Goal: Task Accomplishment & Management: Complete application form

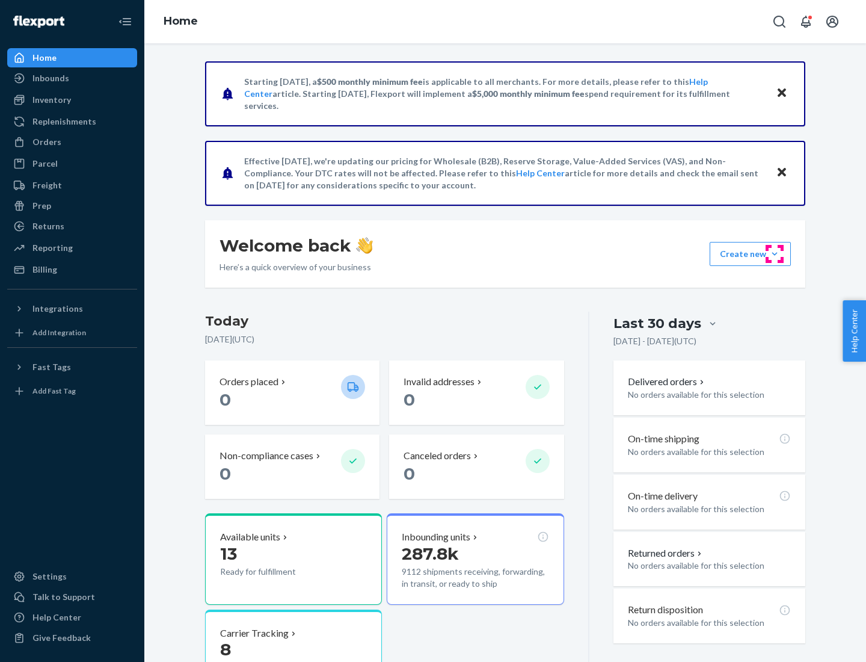
click at [775, 254] on button "Create new Create new inbound Create new order Create new product" at bounding box center [750, 254] width 81 height 24
click at [72, 78] on div "Inbounds" at bounding box center [72, 78] width 128 height 17
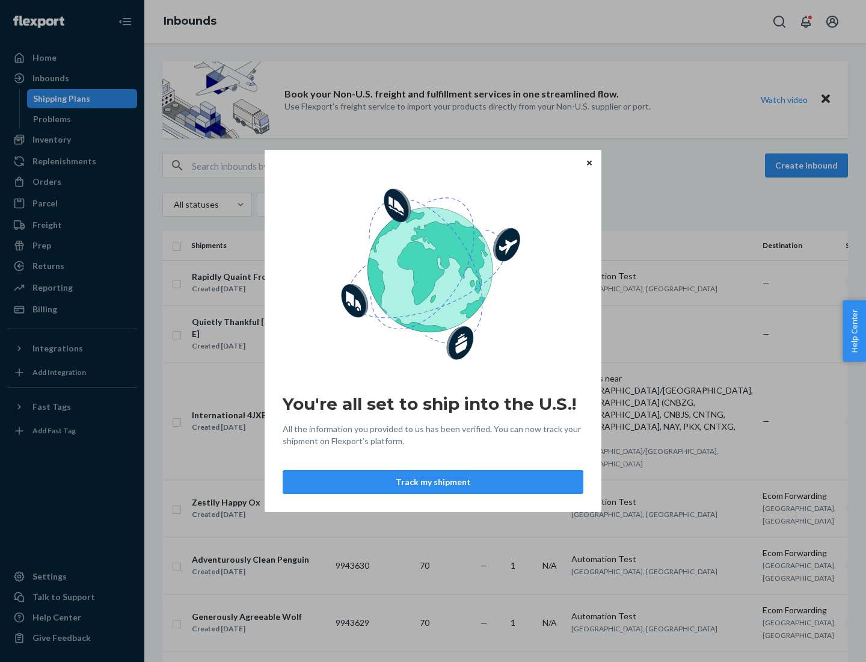
click at [72, 140] on div "You're all set to ship into the U.S.! All the information you provided to us ha…" at bounding box center [433, 331] width 866 height 662
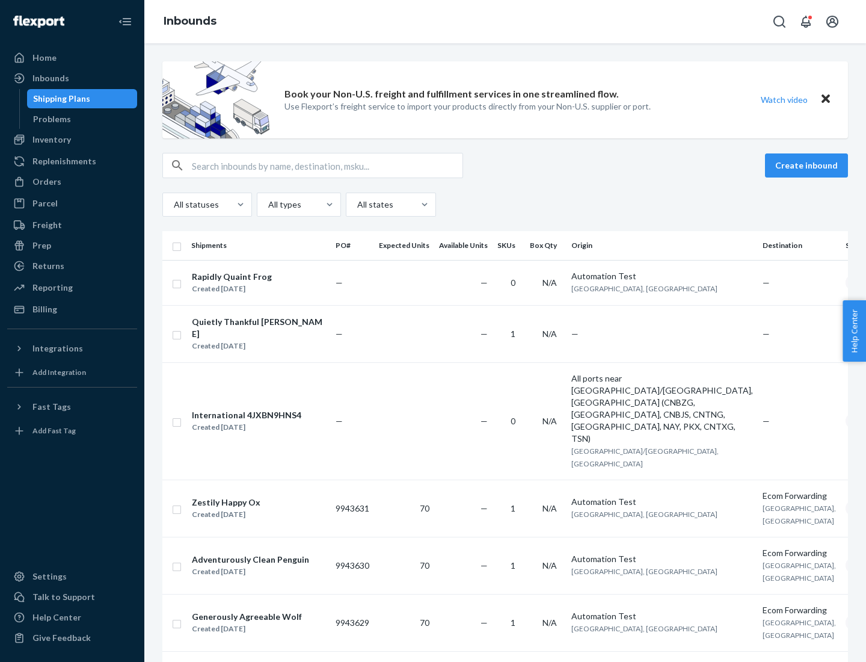
click at [505, 22] on div "Inbounds" at bounding box center [505, 21] width 722 height 43
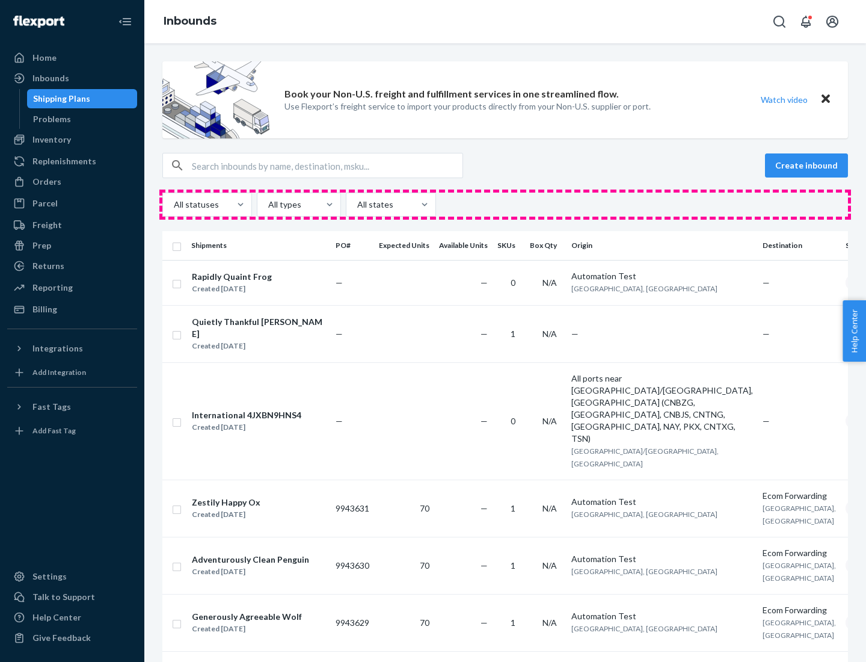
click at [505, 205] on div "All statuses All types All states" at bounding box center [505, 205] width 686 height 24
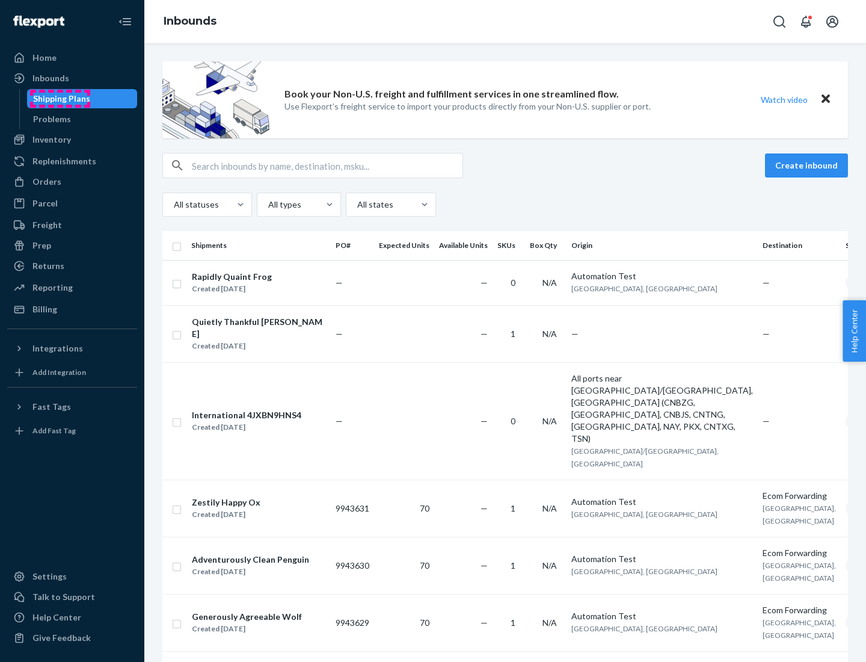
click at [60, 99] on div "Shipping Plans" at bounding box center [61, 99] width 57 height 12
click at [809, 165] on button "Create inbound" at bounding box center [806, 165] width 83 height 24
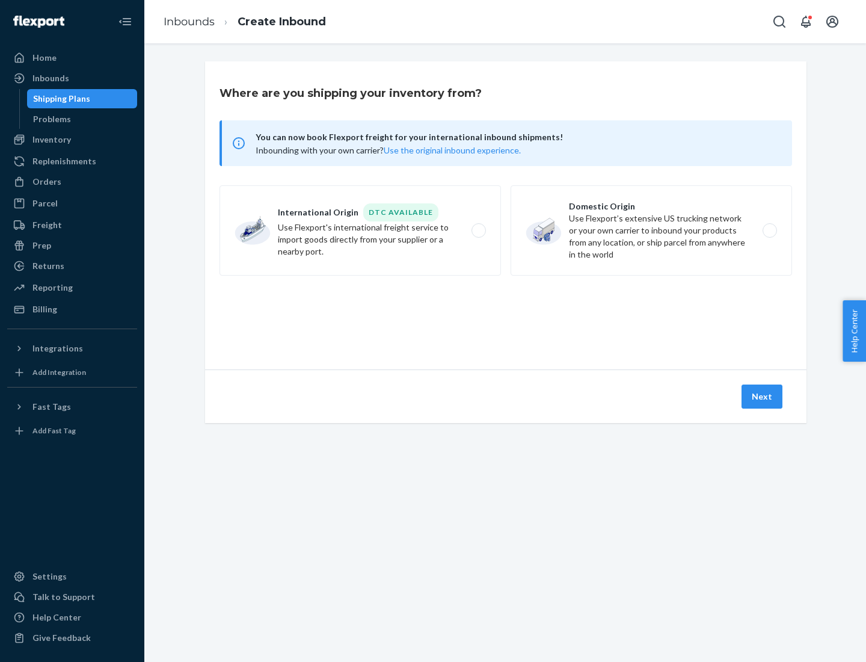
click at [360, 230] on label "International Origin DTC Available Use Flexport's international freight service…" at bounding box center [361, 230] width 282 height 90
click at [478, 230] on input "International Origin DTC Available Use Flexport's international freight service…" at bounding box center [482, 231] width 8 height 8
radio input "true"
click at [506, 315] on icon at bounding box center [506, 315] width 34 height 34
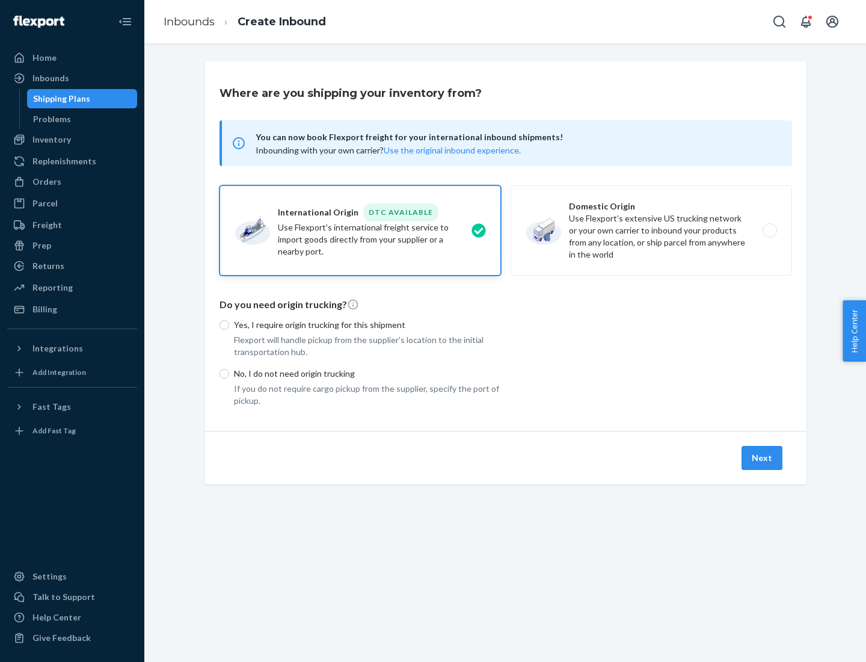
click at [368, 324] on p "Yes, I require origin trucking for this shipment" at bounding box center [367, 325] width 267 height 12
click at [229, 324] on input "Yes, I require origin trucking for this shipment" at bounding box center [225, 325] width 10 height 10
radio input "true"
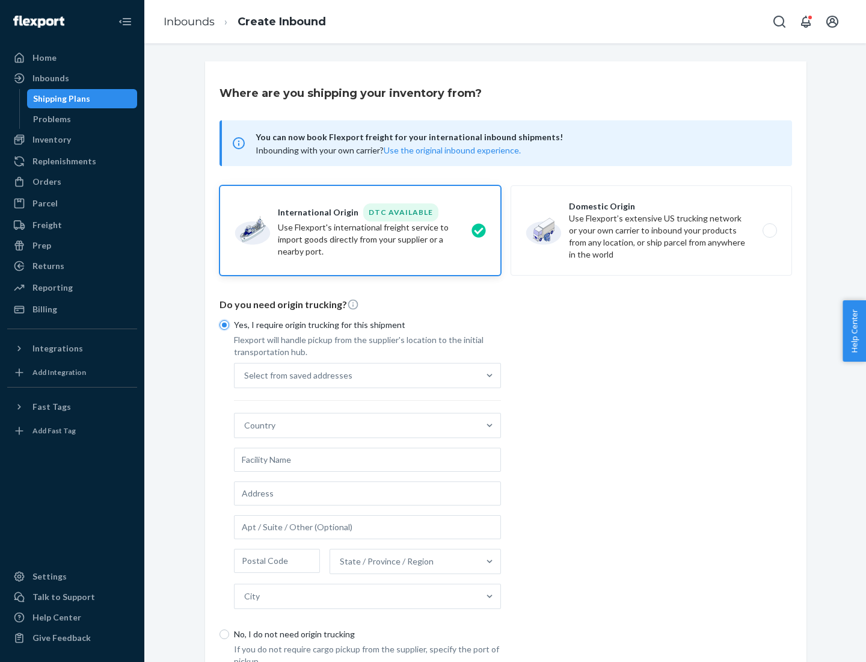
scroll to position [23, 0]
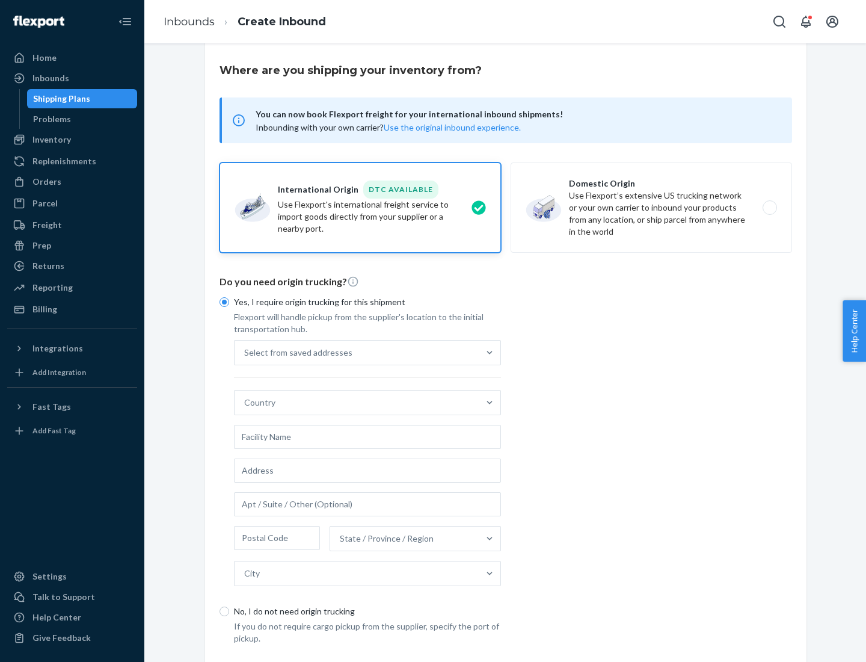
click at [357, 352] on div "Select from saved addresses" at bounding box center [357, 352] width 244 height 24
click at [245, 352] on input "Select from saved addresses" at bounding box center [244, 353] width 1 height 12
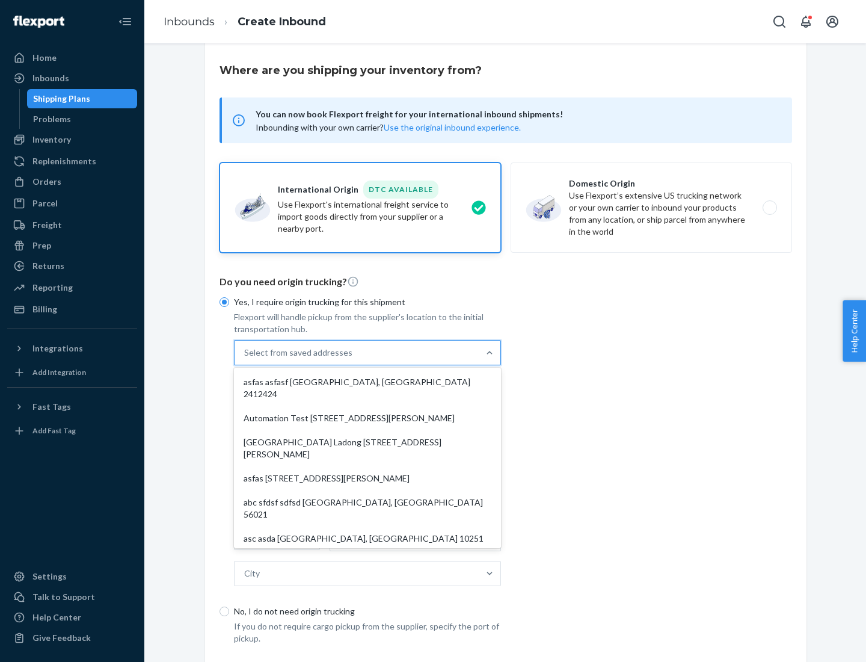
scroll to position [52, 0]
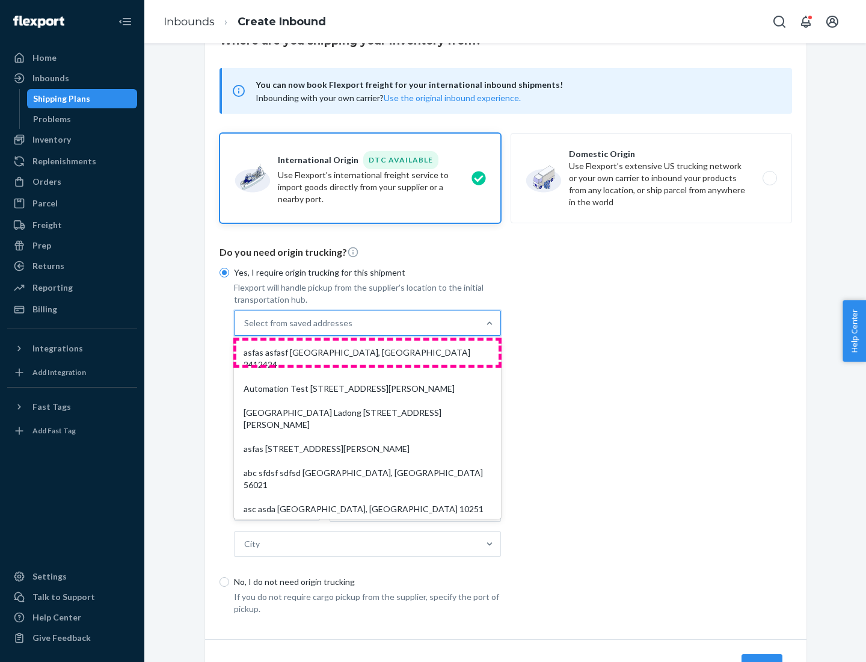
click at [368, 352] on div "asfas asfasf [GEOGRAPHIC_DATA], [GEOGRAPHIC_DATA] 2412424" at bounding box center [367, 358] width 262 height 36
click at [245, 329] on input "option asfas asfasf [GEOGRAPHIC_DATA], [GEOGRAPHIC_DATA] 2412424 focused, 1 of …" at bounding box center [244, 323] width 1 height 12
type input "asfas"
type input "asfasf"
type input "2412424"
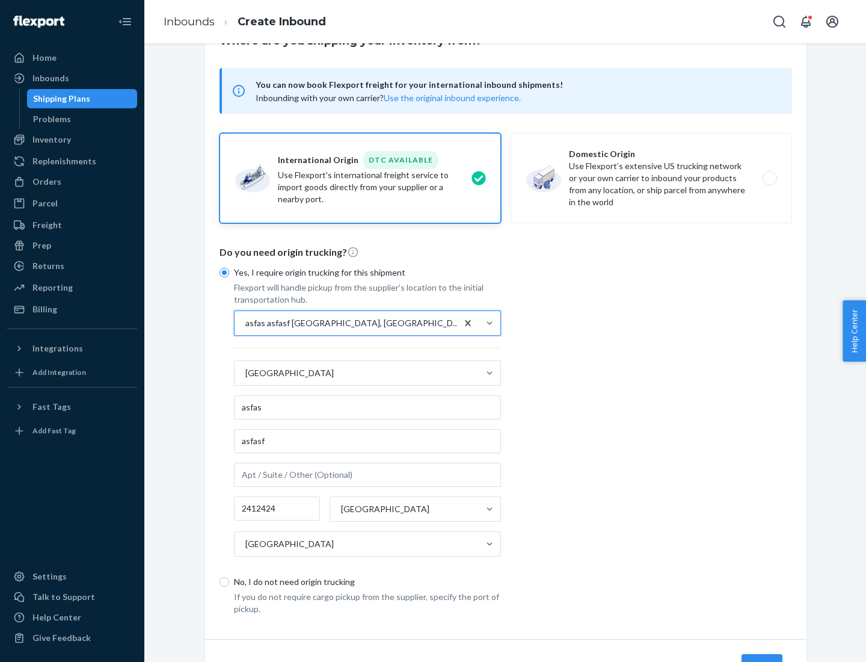
scroll to position [112, 0]
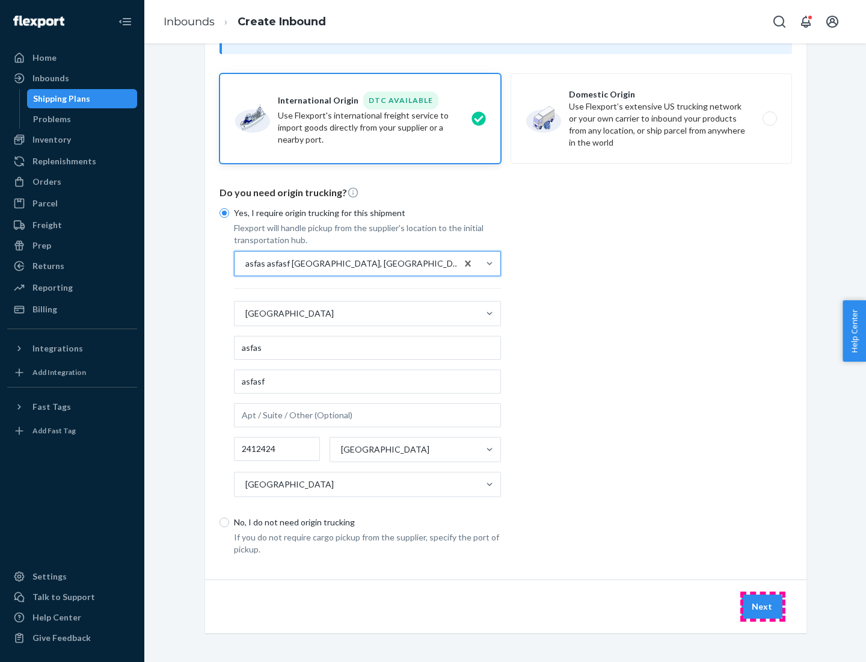
click at [763, 606] on button "Next" at bounding box center [762, 606] width 41 height 24
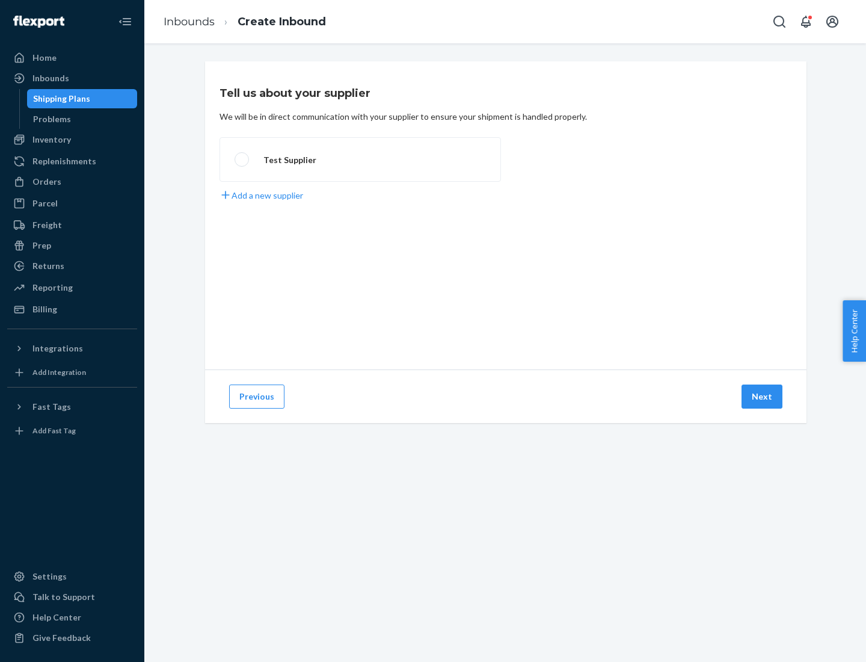
click at [360, 159] on label "Test Supplier" at bounding box center [361, 159] width 282 height 45
click at [242, 159] on input "Test Supplier" at bounding box center [239, 160] width 8 height 8
radio input "true"
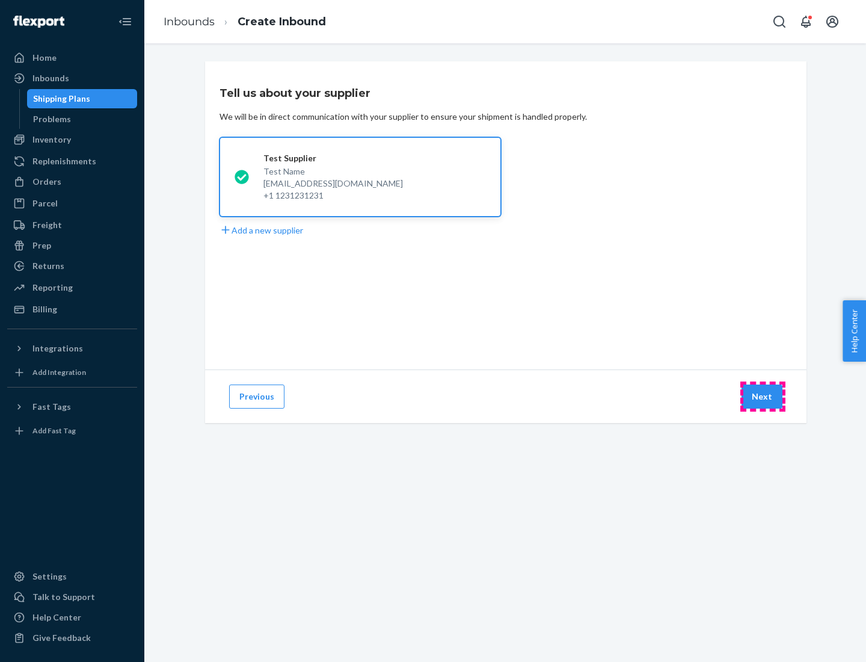
click at [763, 396] on button "Next" at bounding box center [762, 396] width 41 height 24
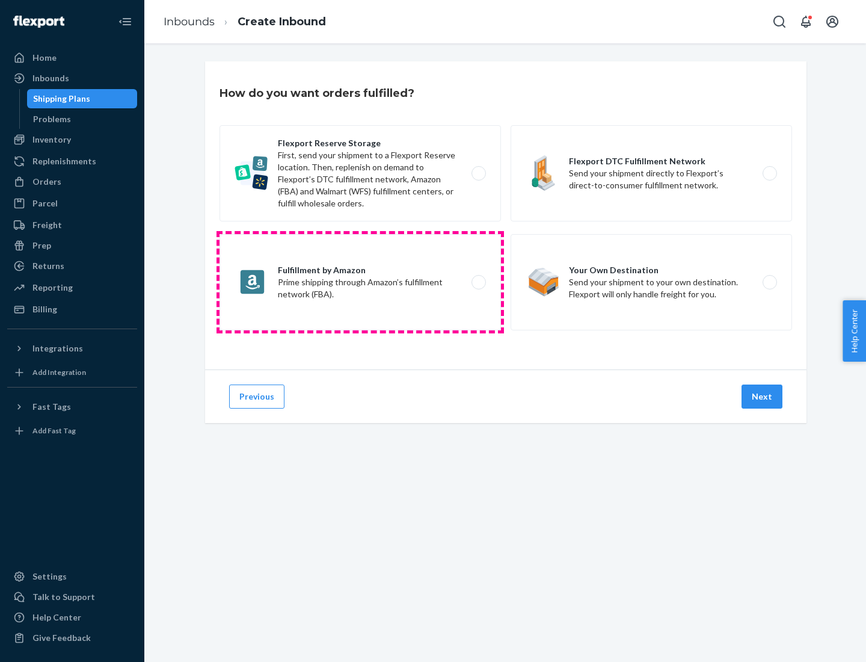
click at [360, 282] on label "Fulfillment by Amazon Prime shipping through Amazon’s fulfillment network (FBA)." at bounding box center [361, 282] width 282 height 96
click at [478, 282] on input "Fulfillment by Amazon Prime shipping through Amazon’s fulfillment network (FBA)." at bounding box center [482, 283] width 8 height 8
radio input "true"
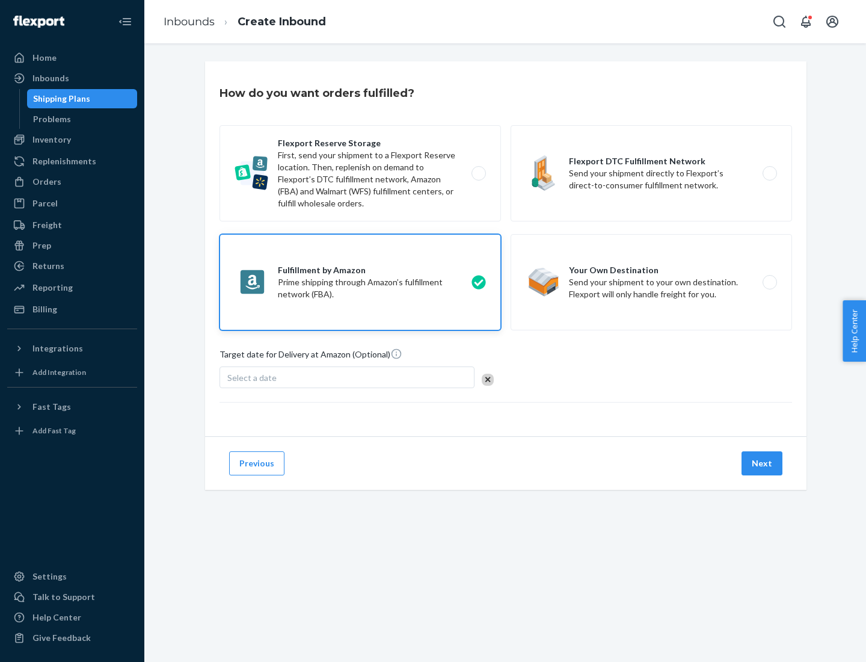
click at [763, 463] on button "Next" at bounding box center [762, 463] width 41 height 24
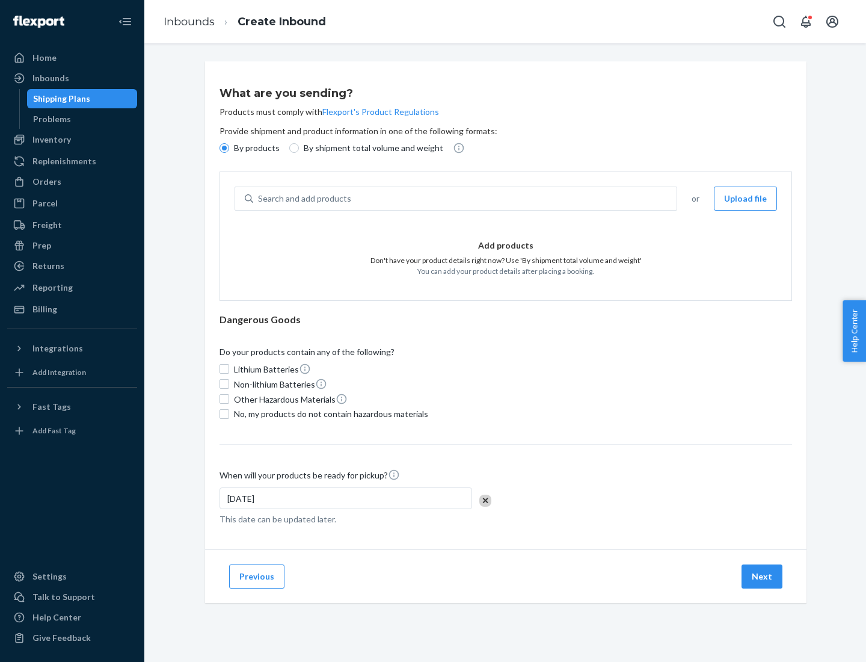
click at [370, 148] on p "By shipment total volume and weight" at bounding box center [374, 148] width 140 height 12
click at [299, 148] on input "By shipment total volume and weight" at bounding box center [294, 148] width 10 height 10
radio input "true"
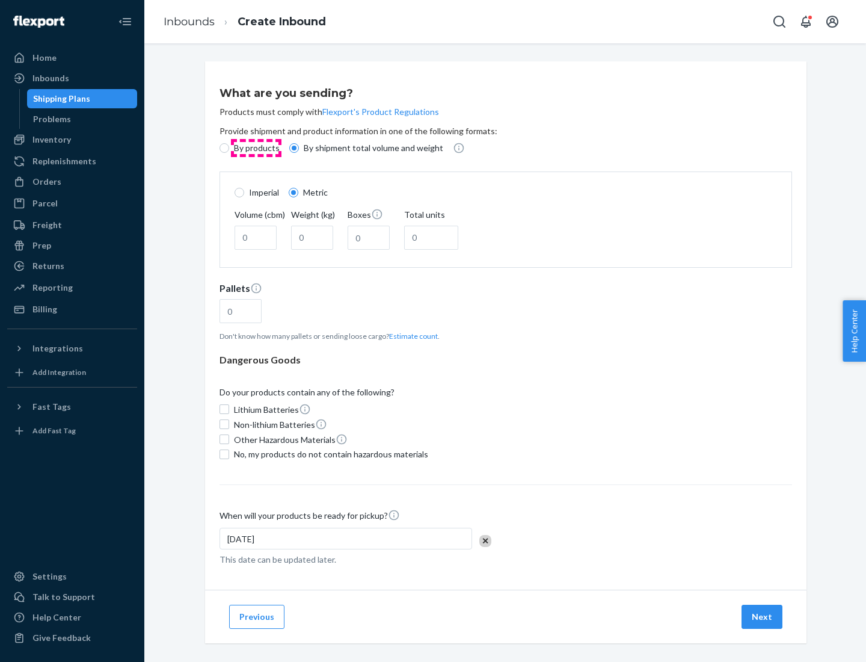
click at [256, 148] on p "By products" at bounding box center [257, 148] width 46 height 12
click at [229, 148] on input "By products" at bounding box center [225, 148] width 10 height 10
radio input "true"
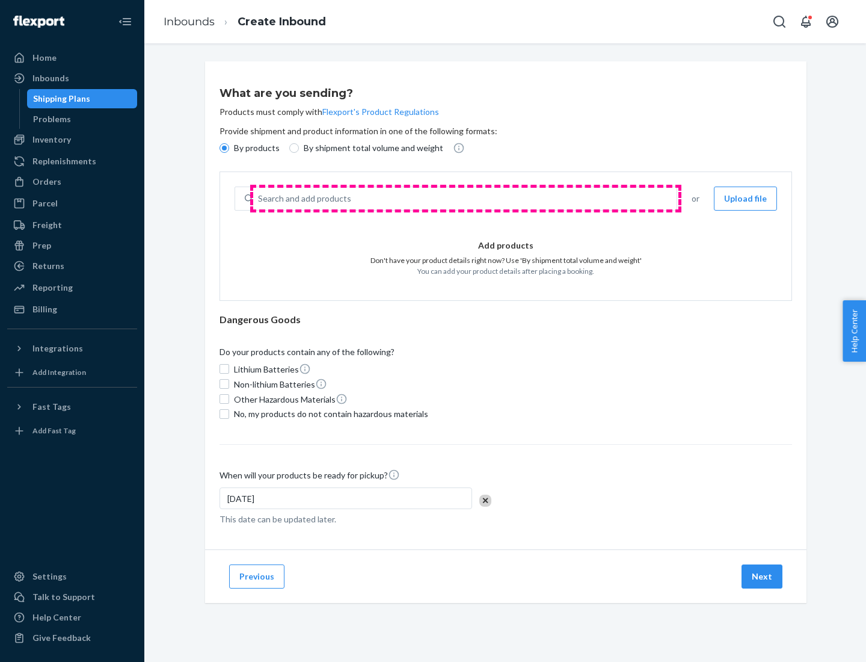
click at [466, 199] on div "Search and add products" at bounding box center [465, 199] width 424 height 22
click at [259, 199] on input "Search and add products" at bounding box center [258, 199] width 1 height 12
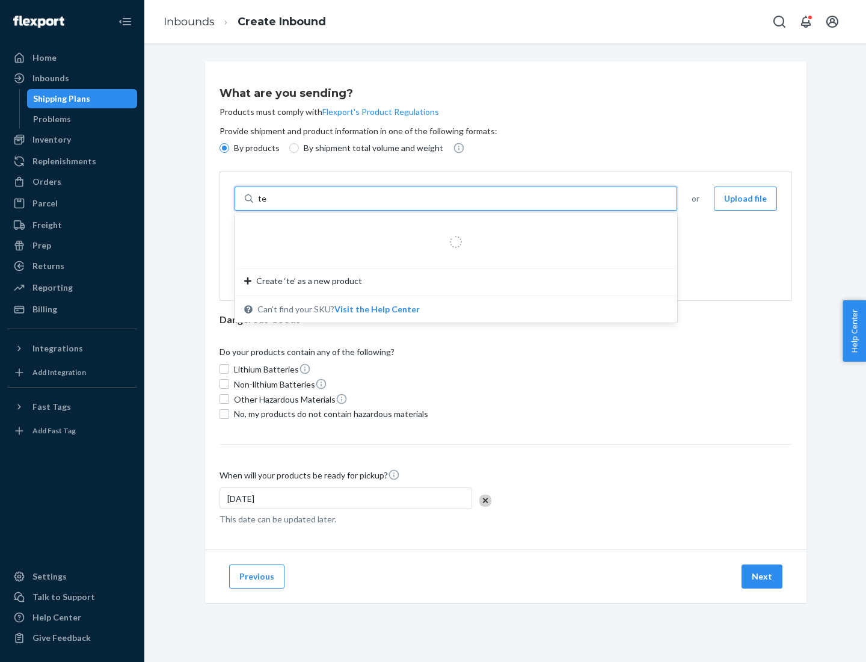
type input "test"
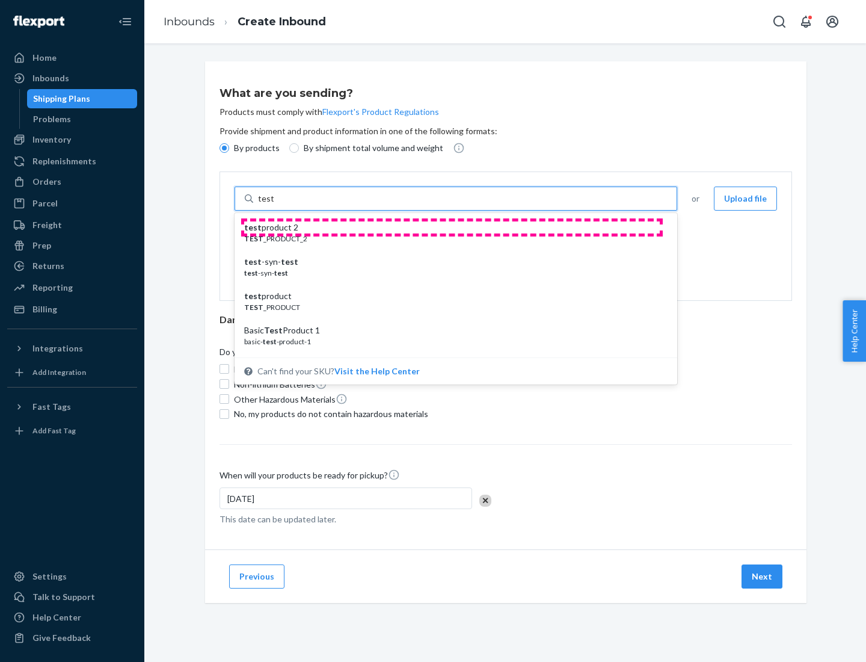
click at [452, 227] on div "test product 2" at bounding box center [451, 227] width 414 height 12
click at [274, 205] on input "test" at bounding box center [266, 199] width 16 height 12
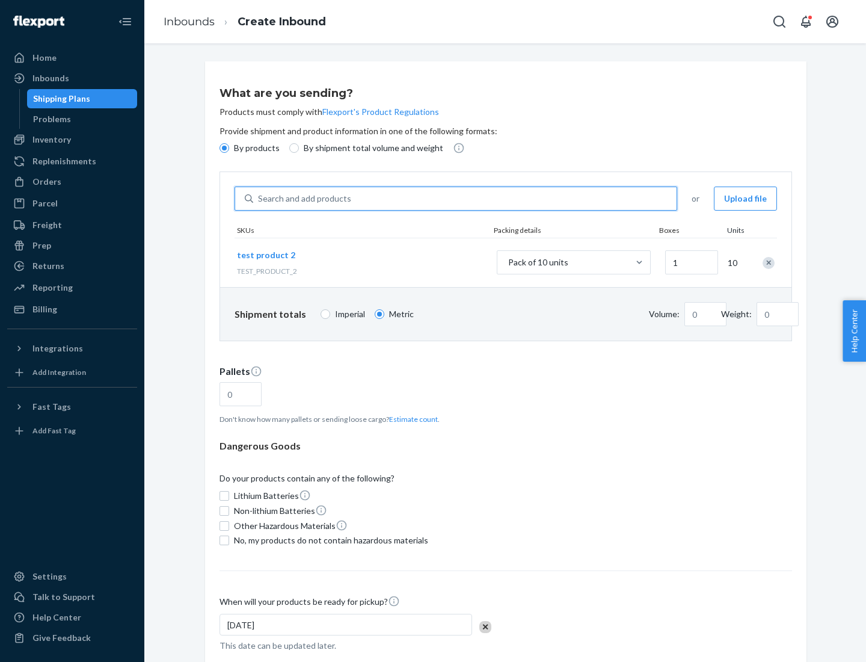
type input "0.02"
type input "22.23"
type input "1"
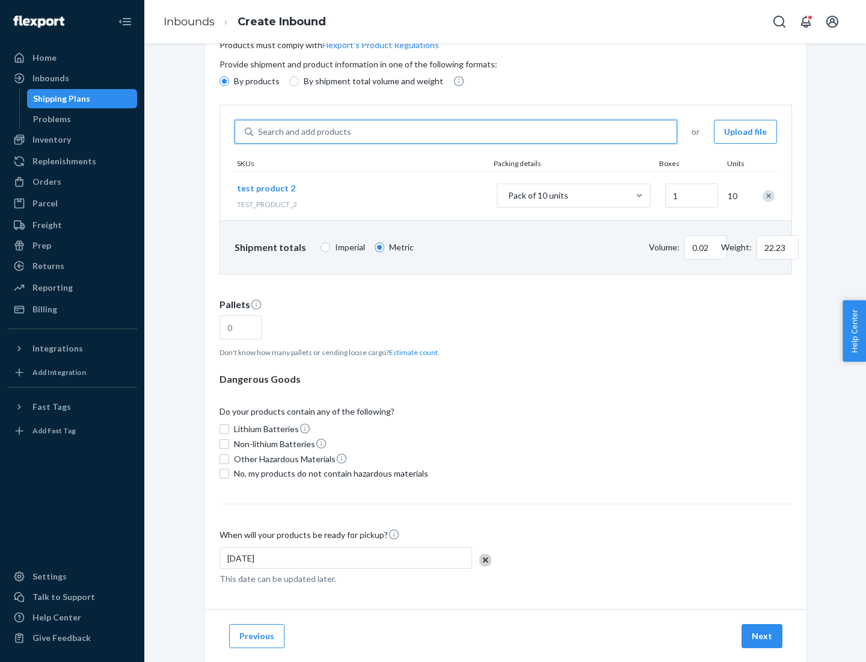
click at [411, 352] on button "Estimate count" at bounding box center [413, 352] width 49 height 10
type input "1"
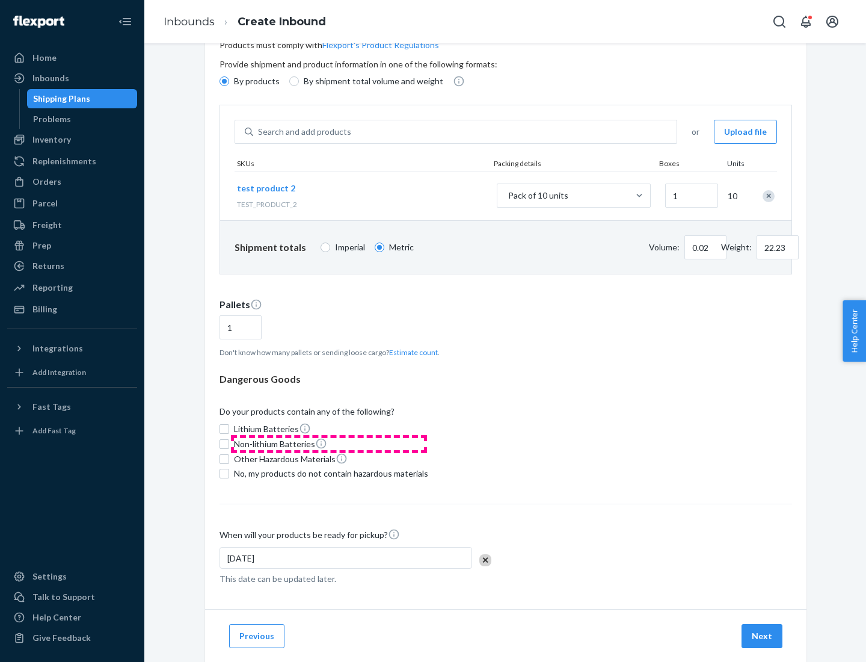
scroll to position [96, 0]
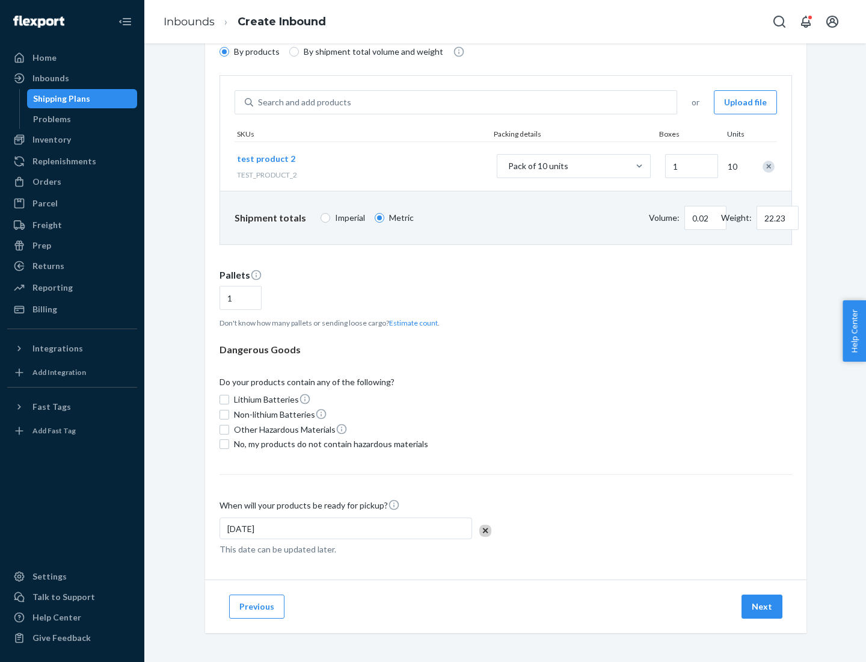
click at [329, 444] on span "No, my products do not contain hazardous materials" at bounding box center [331, 444] width 194 height 12
click at [229, 444] on input "No, my products do not contain hazardous materials" at bounding box center [225, 444] width 10 height 10
checkbox input "true"
click at [763, 606] on button "Next" at bounding box center [762, 606] width 41 height 24
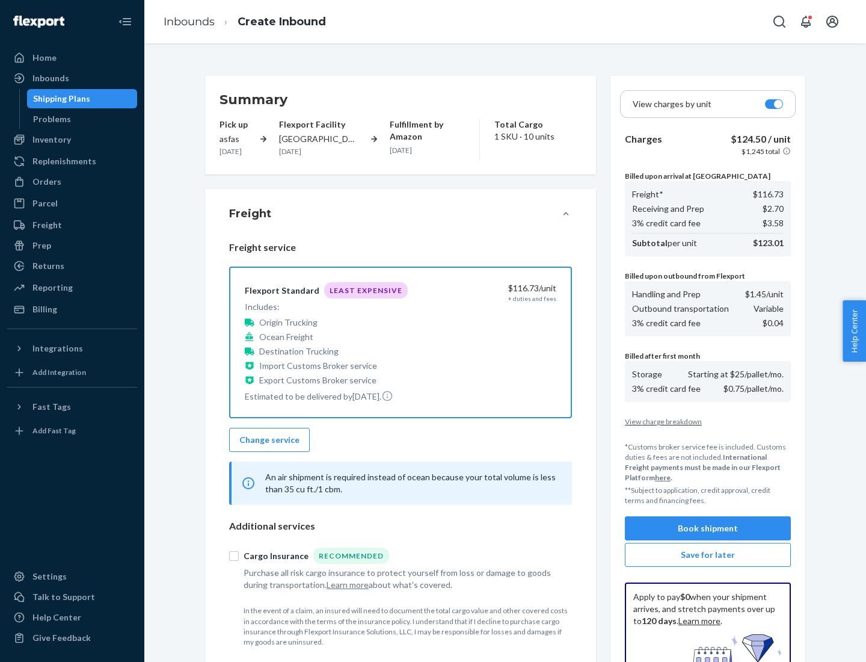
scroll to position [176, 0]
